Goal: Task Accomplishment & Management: Manage account settings

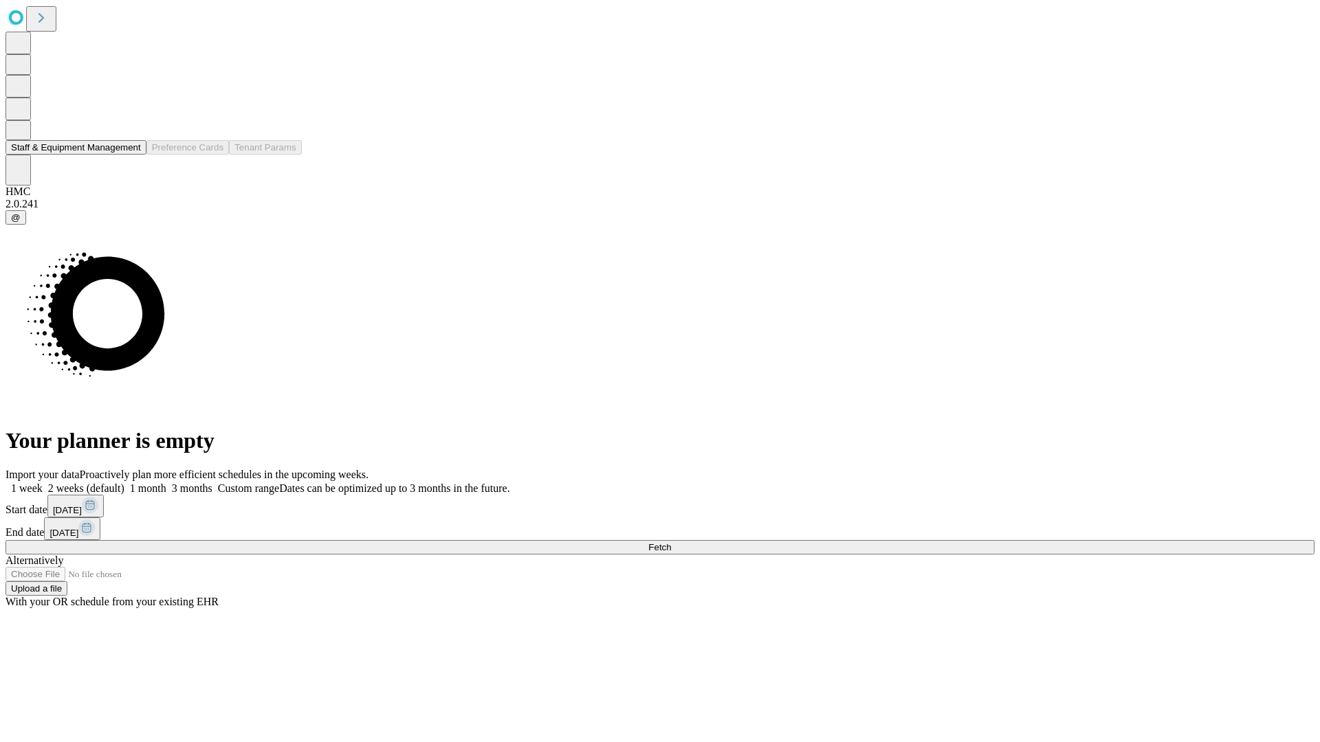
click at [129, 155] on button "Staff & Equipment Management" at bounding box center [75, 147] width 141 height 14
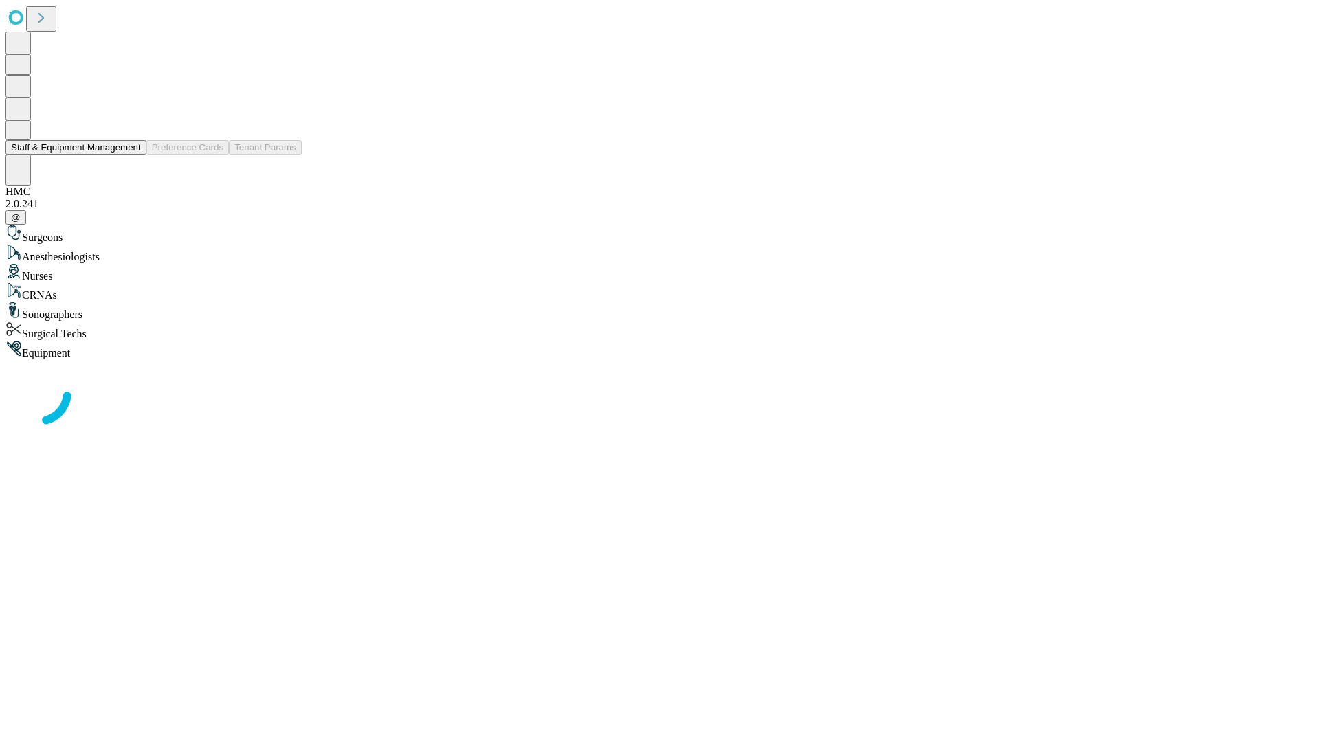
click at [131, 155] on button "Staff & Equipment Management" at bounding box center [75, 147] width 141 height 14
